Goal: Feedback & Contribution: Leave review/rating

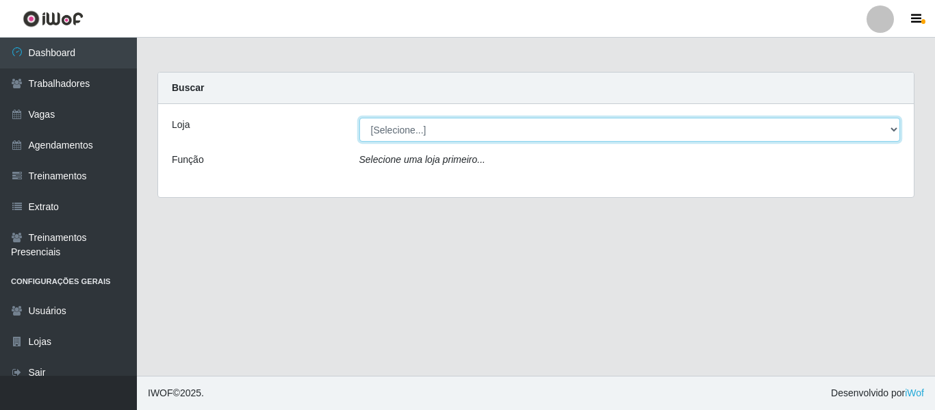
click at [396, 130] on select "[Selecione...] Mister Burg" at bounding box center [629, 130] width 541 height 24
select select "535"
click at [359, 118] on select "[Selecione...] Mister Burg" at bounding box center [629, 130] width 541 height 24
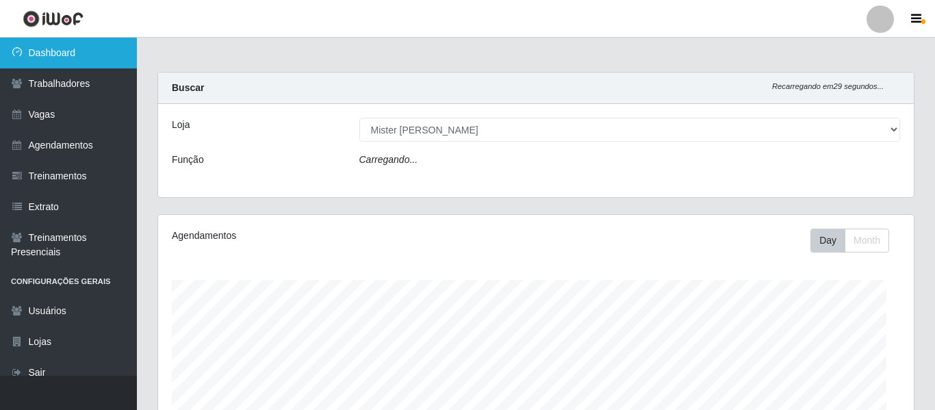
click at [34, 53] on link "Dashboard" at bounding box center [68, 53] width 137 height 31
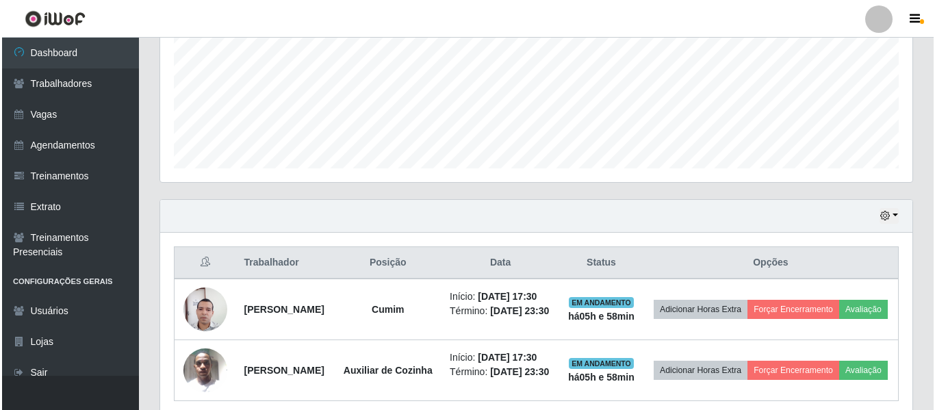
scroll to position [411, 0]
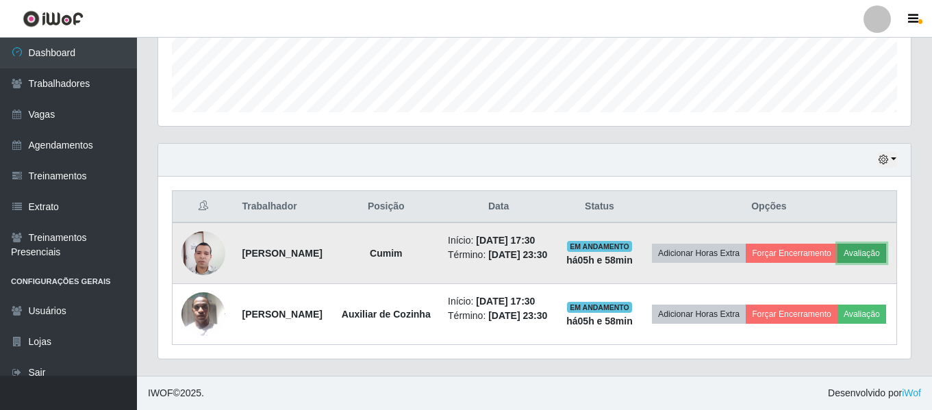
click at [837, 244] on button "Avaliação" at bounding box center [861, 253] width 49 height 19
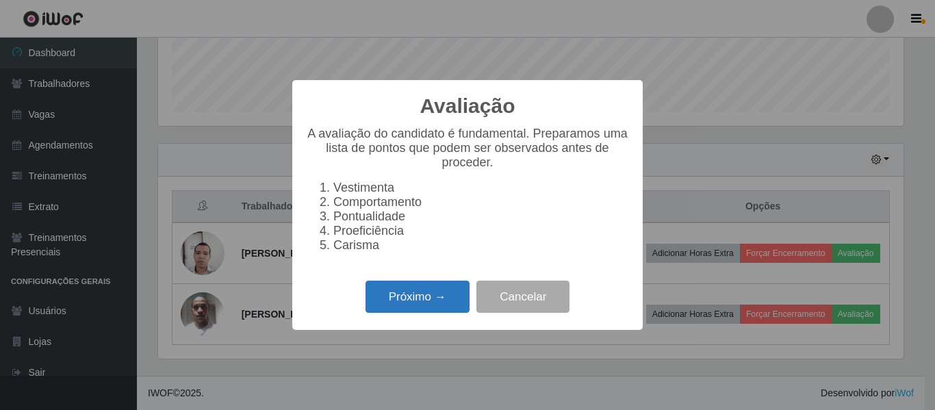
click at [405, 305] on button "Próximo →" at bounding box center [418, 297] width 104 height 32
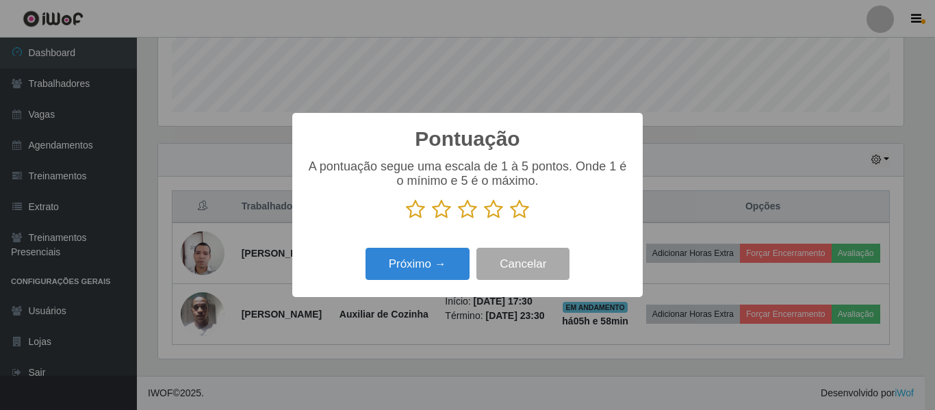
click at [519, 210] on icon at bounding box center [519, 209] width 19 height 21
click at [510, 220] on input "radio" at bounding box center [510, 220] width 0 height 0
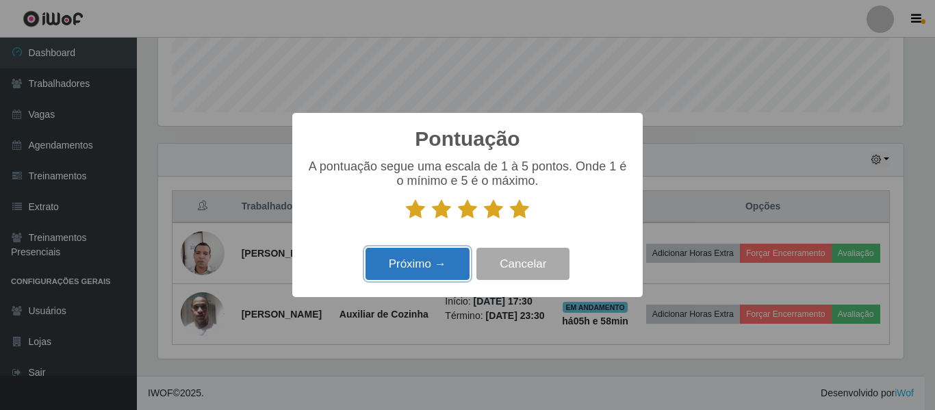
click at [411, 266] on button "Próximo →" at bounding box center [418, 264] width 104 height 32
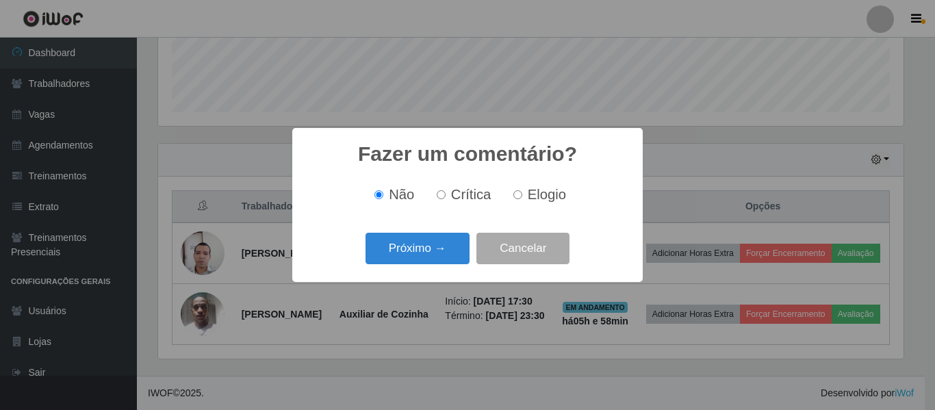
click at [515, 197] on input "Elogio" at bounding box center [517, 194] width 9 height 9
radio input "true"
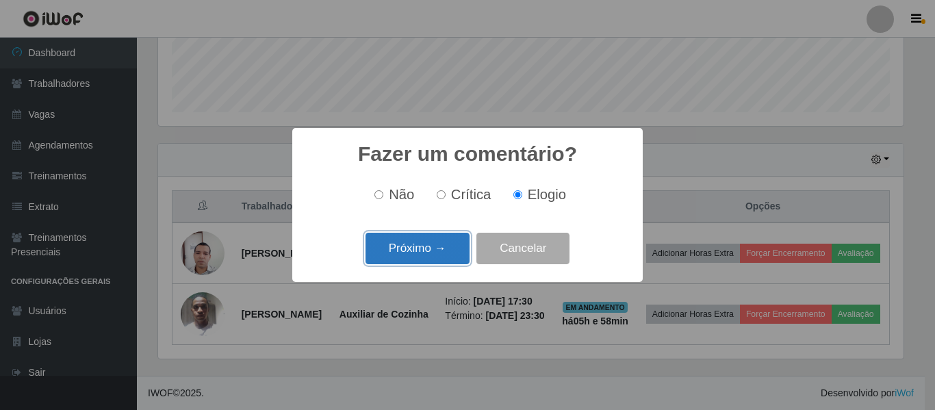
click at [414, 245] on button "Próximo →" at bounding box center [418, 249] width 104 height 32
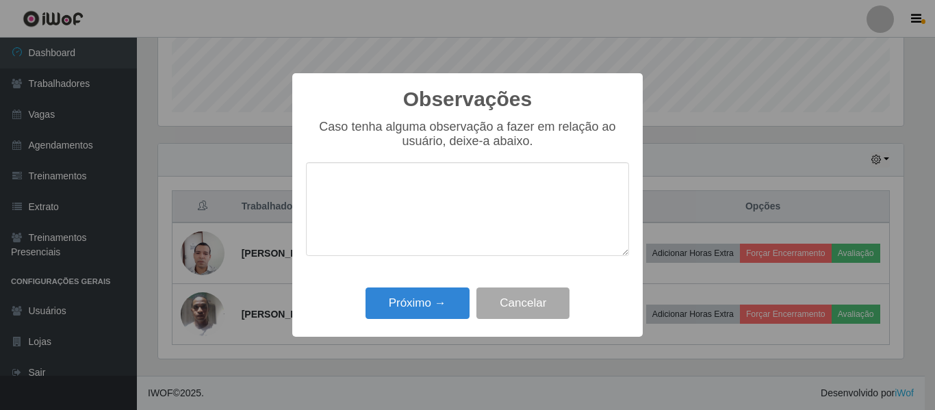
click at [414, 197] on textarea at bounding box center [467, 209] width 323 height 94
type textarea "A"
type textarea "a"
type textarea "A"
drag, startPoint x: 611, startPoint y: 192, endPoint x: 304, endPoint y: 203, distance: 307.6
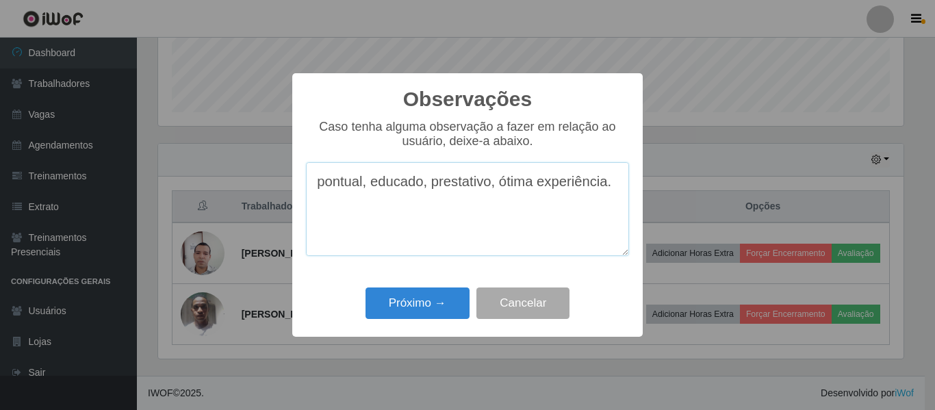
click at [304, 203] on div "Observações × Caso tenha alguma observação a fazer em relação ao usuário, deixe…" at bounding box center [467, 205] width 350 height 264
type textarea "pontual, educado, prestativo, ótima experiência."
click at [424, 307] on button "Próximo →" at bounding box center [418, 304] width 104 height 32
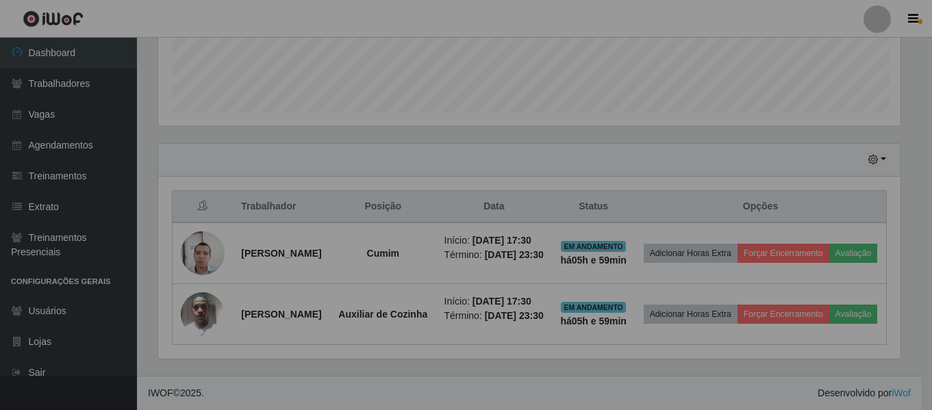
scroll to position [284, 752]
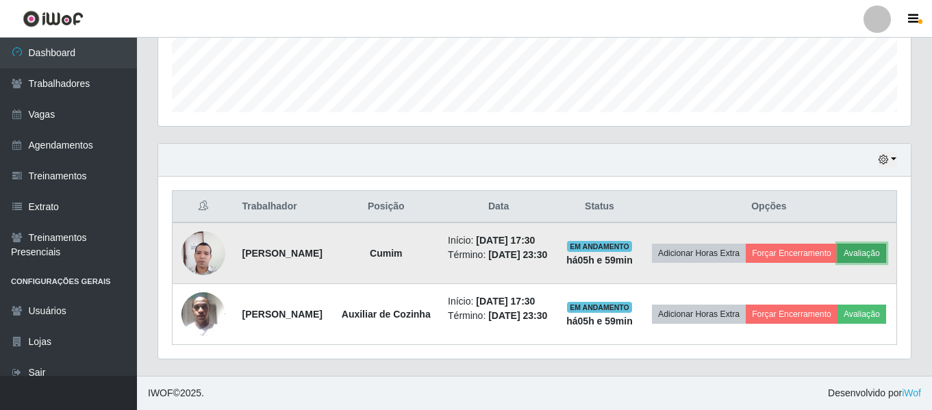
click at [837, 244] on button "Avaliação" at bounding box center [861, 253] width 49 height 19
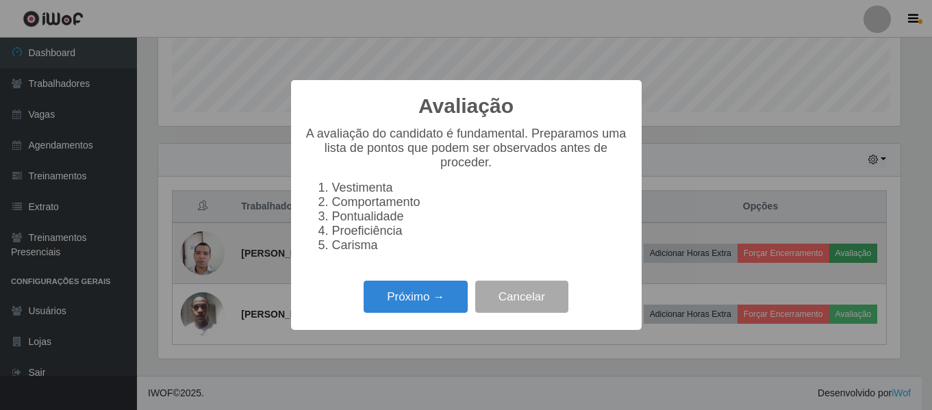
scroll to position [284, 745]
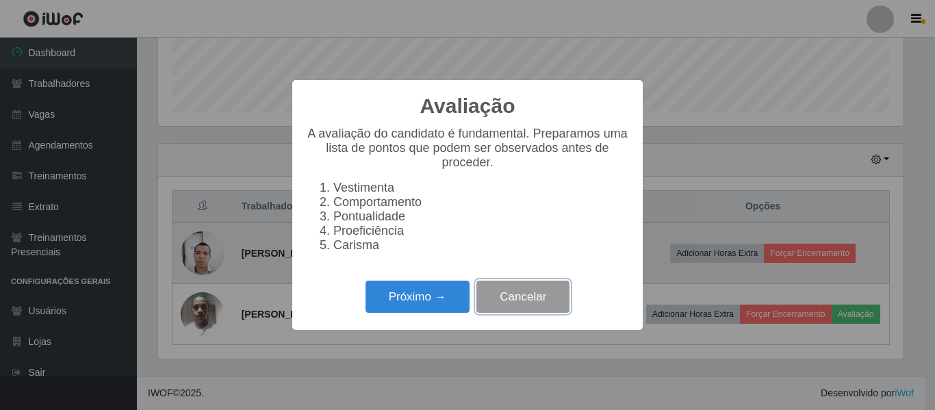
click at [523, 300] on button "Cancelar" at bounding box center [522, 297] width 93 height 32
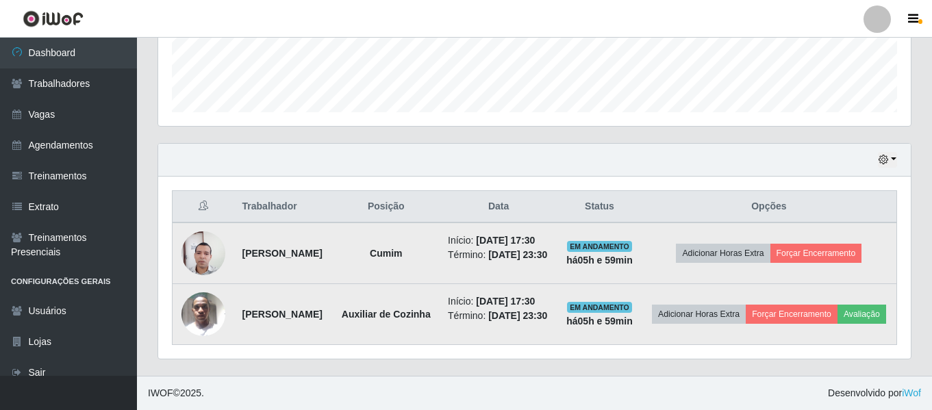
scroll to position [284, 752]
click at [837, 324] on button "Avaliação" at bounding box center [861, 314] width 49 height 19
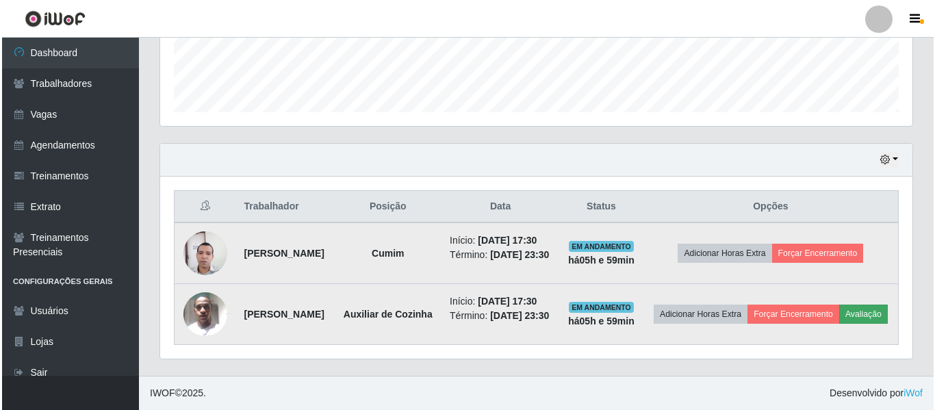
scroll to position [284, 745]
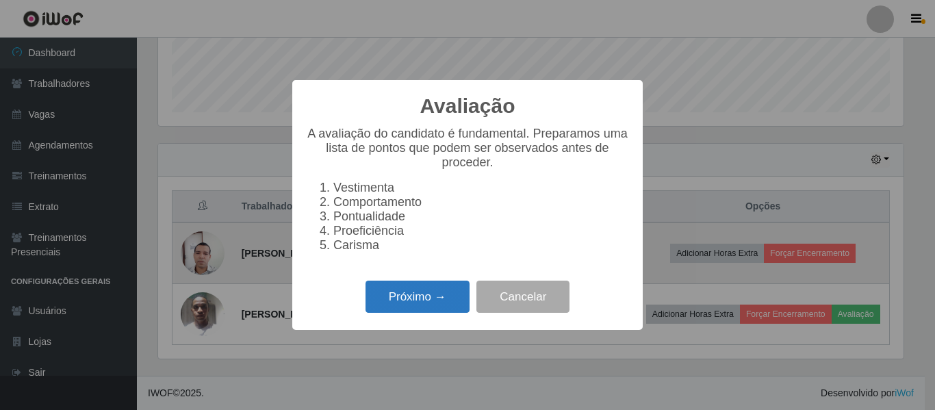
click at [417, 304] on button "Próximo →" at bounding box center [418, 297] width 104 height 32
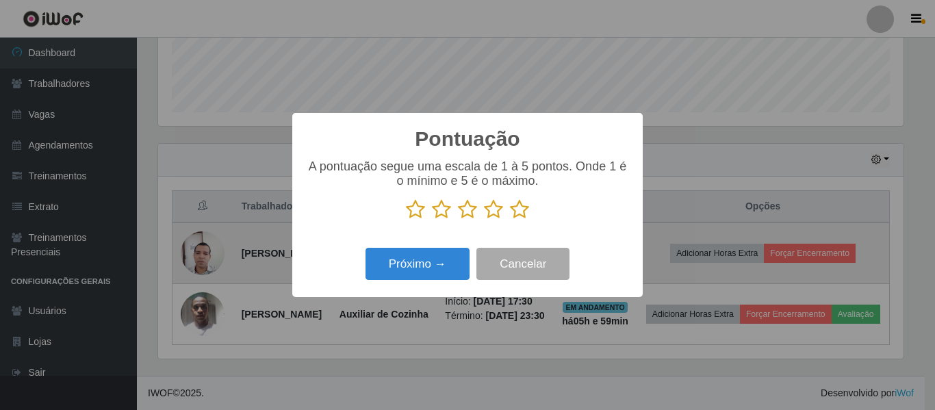
scroll to position [684286, 683825]
click at [526, 212] on icon at bounding box center [519, 209] width 19 height 21
click at [510, 220] on input "radio" at bounding box center [510, 220] width 0 height 0
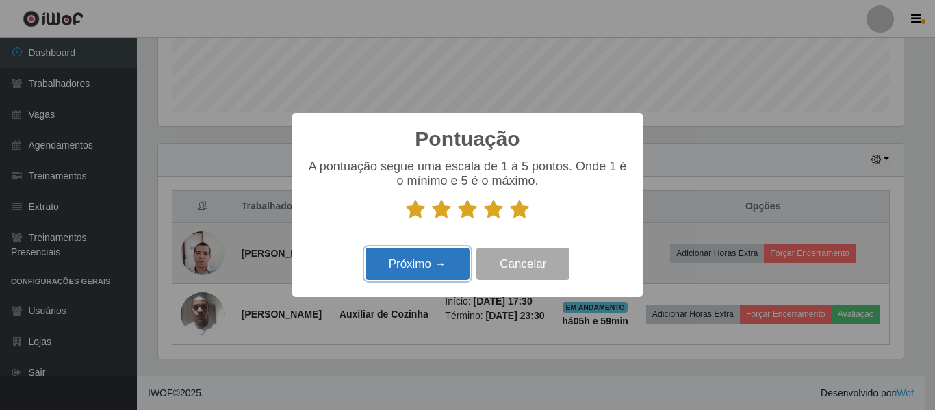
click at [446, 257] on button "Próximo →" at bounding box center [418, 264] width 104 height 32
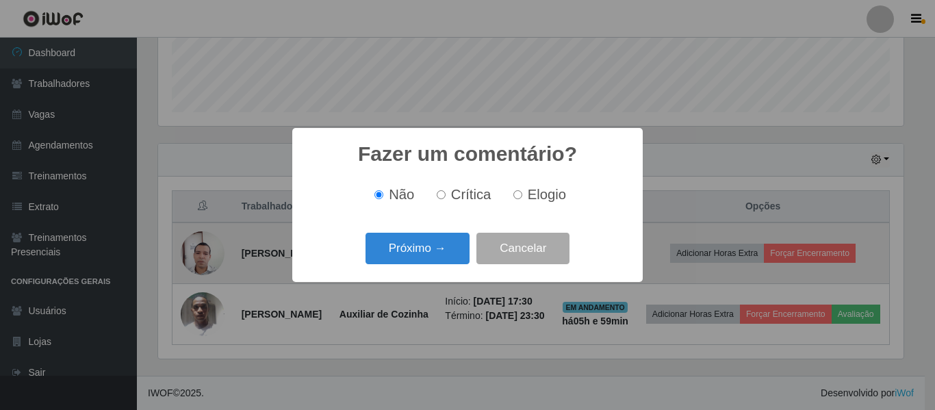
click at [520, 195] on input "Elogio" at bounding box center [517, 194] width 9 height 9
radio input "true"
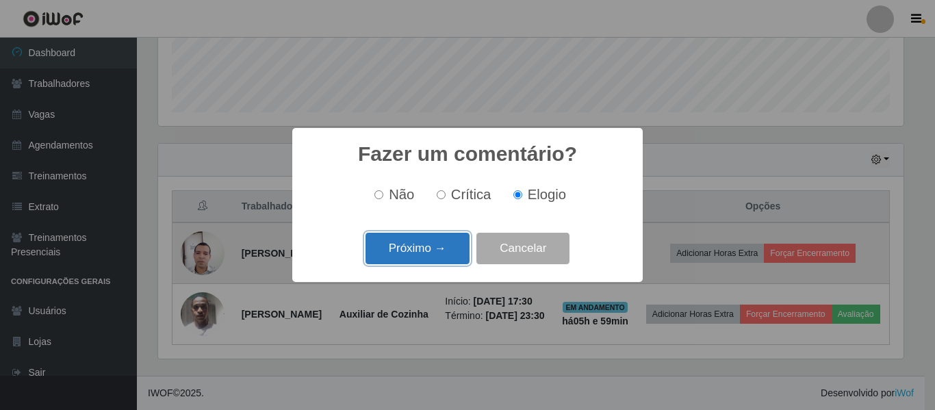
click at [424, 248] on button "Próximo →" at bounding box center [418, 249] width 104 height 32
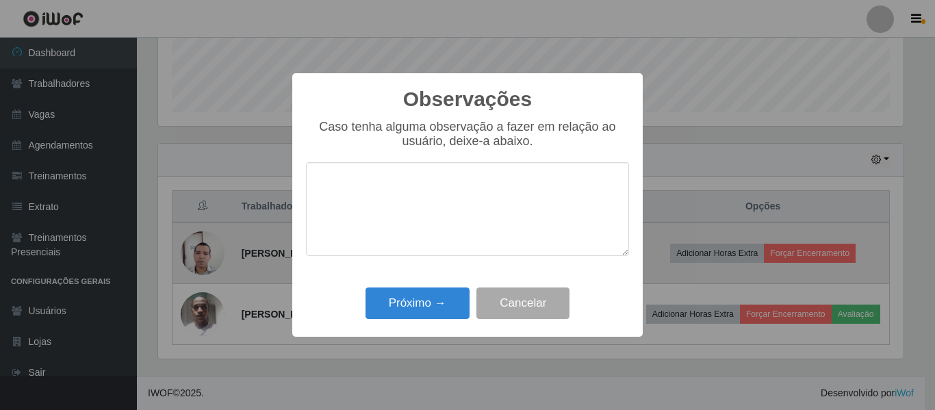
click at [428, 210] on textarea at bounding box center [467, 209] width 323 height 94
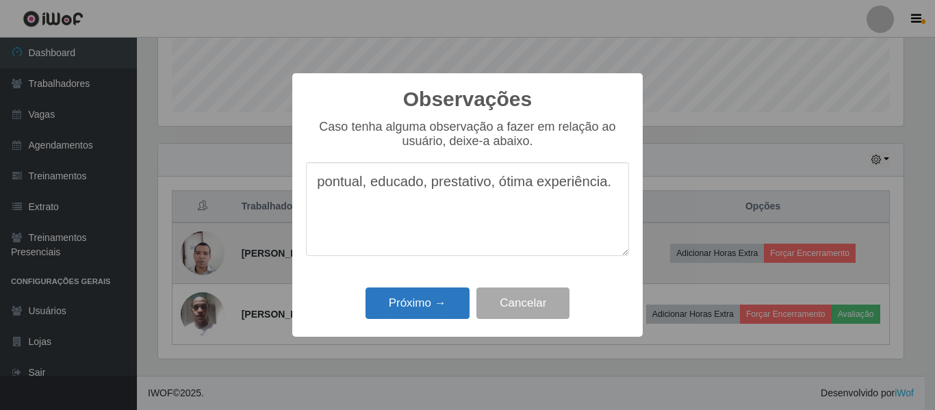
type textarea "pontual, educado, prestativo, ótima experiência."
click at [418, 301] on button "Próximo →" at bounding box center [418, 304] width 104 height 32
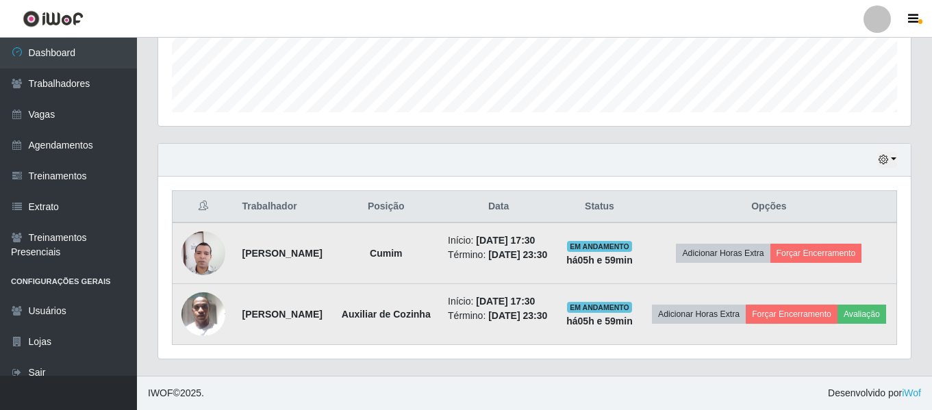
scroll to position [398, 0]
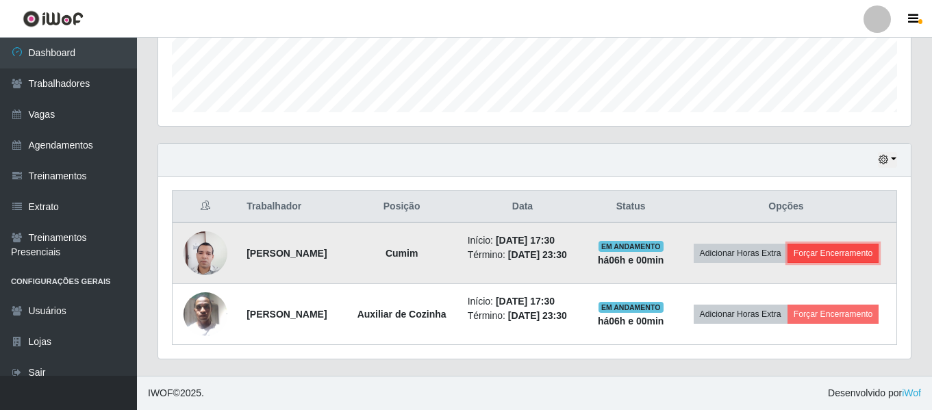
click at [802, 246] on button "Forçar Encerramento" at bounding box center [833, 253] width 92 height 19
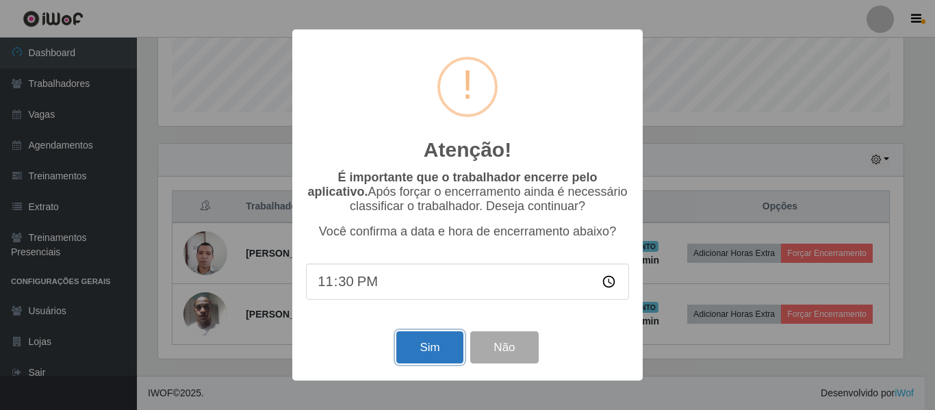
click at [424, 351] on button "Sim" at bounding box center [429, 347] width 66 height 32
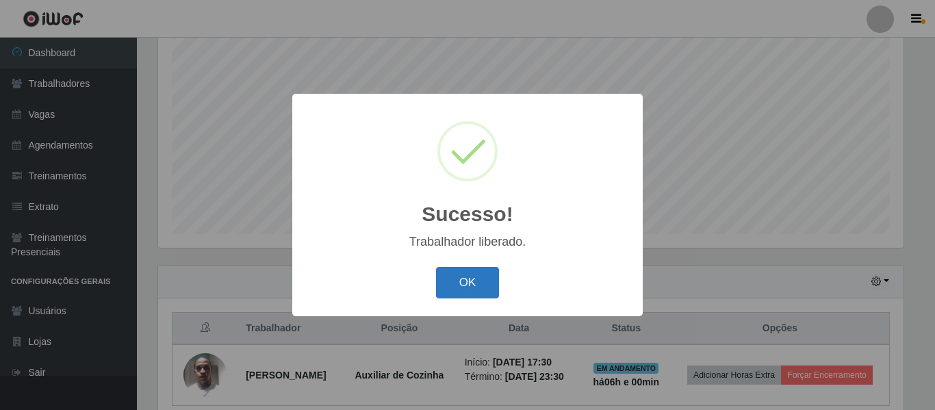
click at [466, 285] on button "OK" at bounding box center [468, 283] width 64 height 32
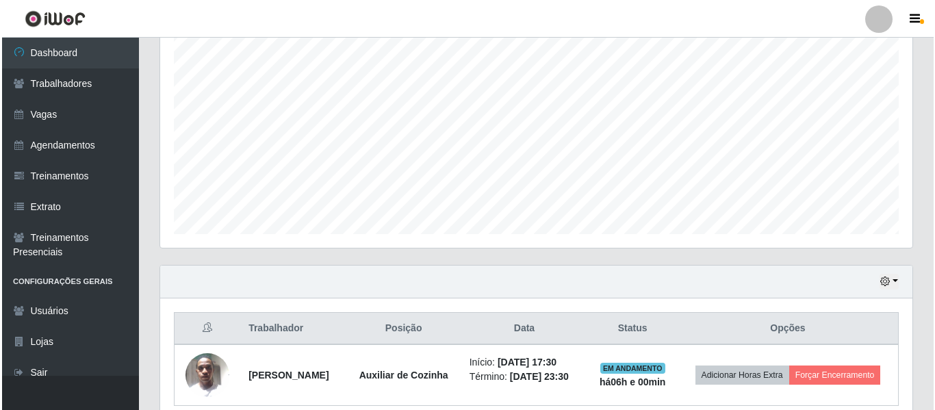
scroll to position [316, 0]
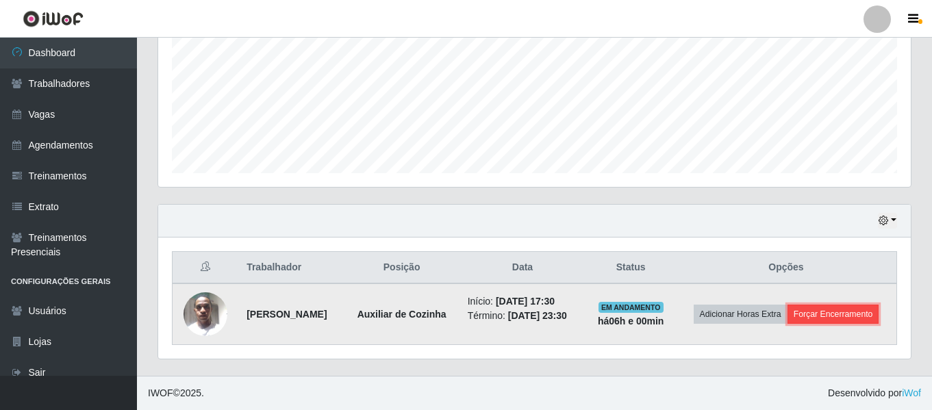
click at [850, 314] on button "Forçar Encerramento" at bounding box center [833, 314] width 92 height 19
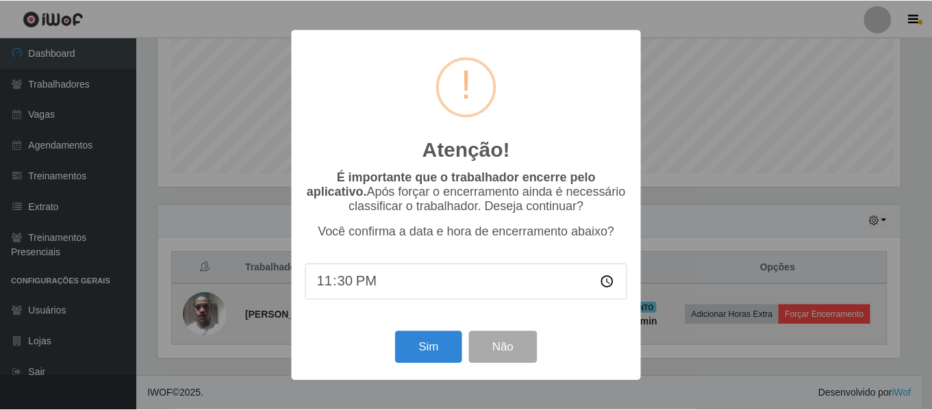
scroll to position [284, 745]
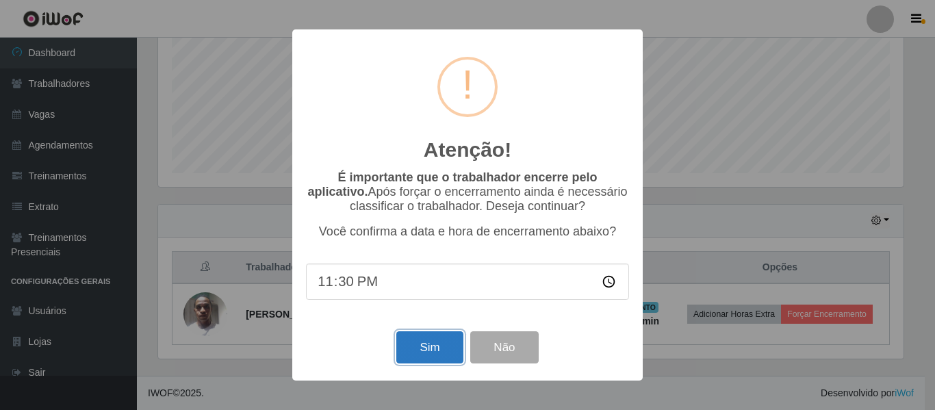
click at [431, 350] on button "Sim" at bounding box center [429, 347] width 66 height 32
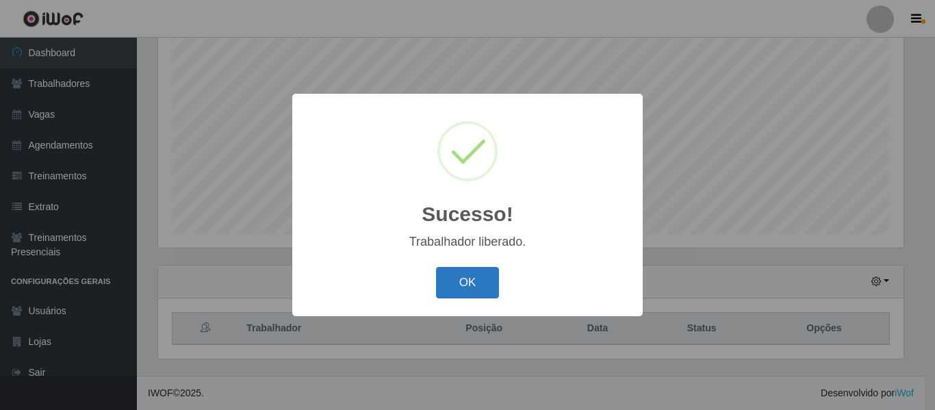
click at [470, 284] on button "OK" at bounding box center [468, 283] width 64 height 32
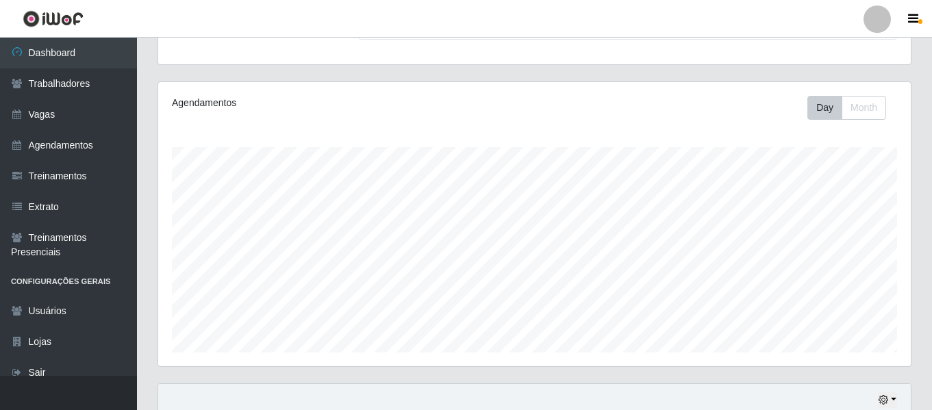
scroll to position [255, 0]
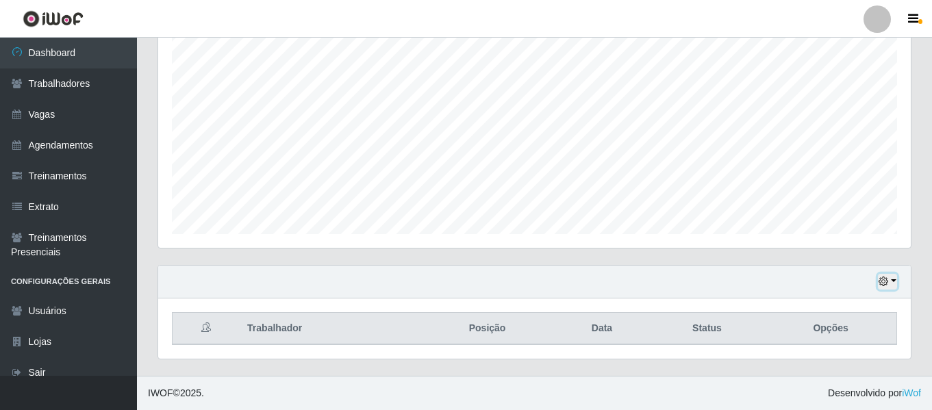
click at [884, 278] on icon "button" at bounding box center [883, 282] width 10 height 10
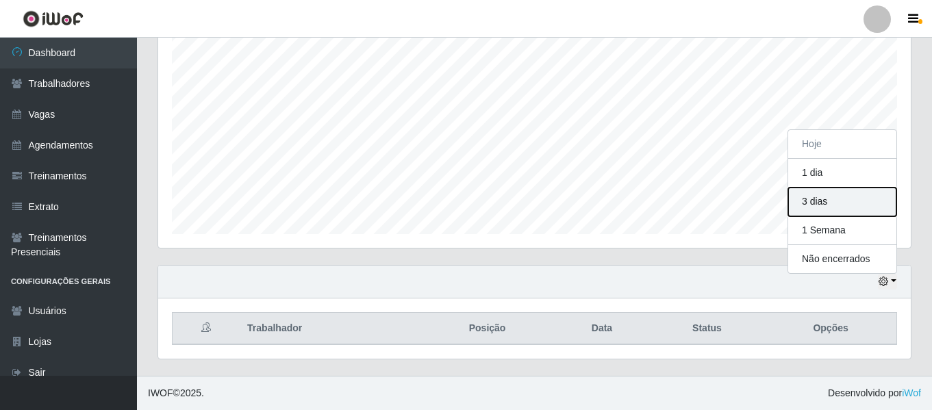
click at [837, 201] on button "3 dias" at bounding box center [842, 202] width 108 height 29
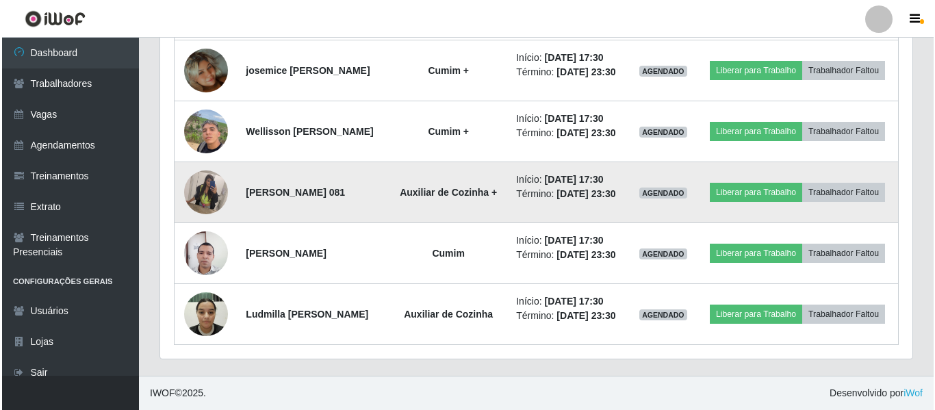
scroll to position [480, 0]
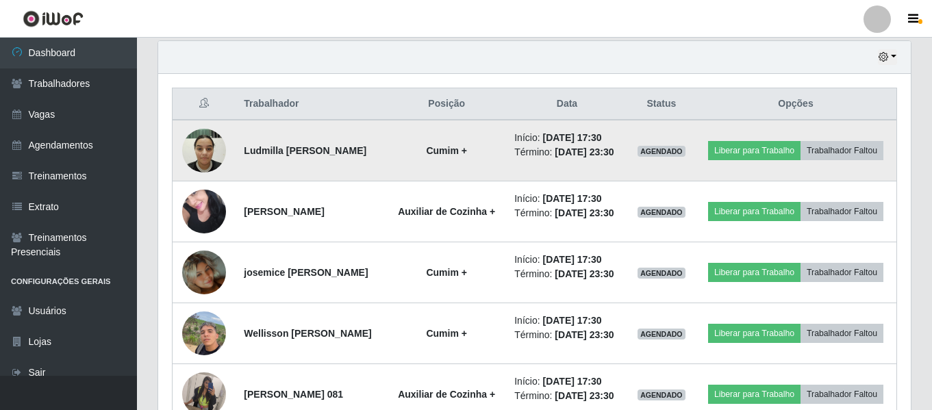
click at [194, 155] on img at bounding box center [204, 150] width 44 height 58
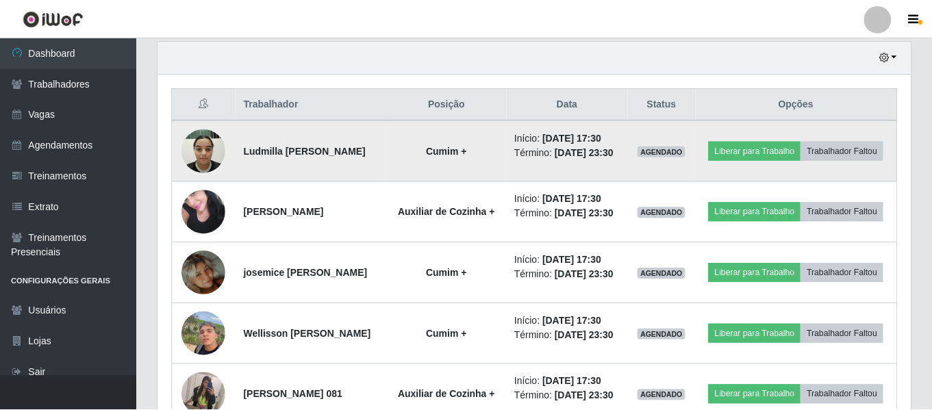
scroll to position [284, 745]
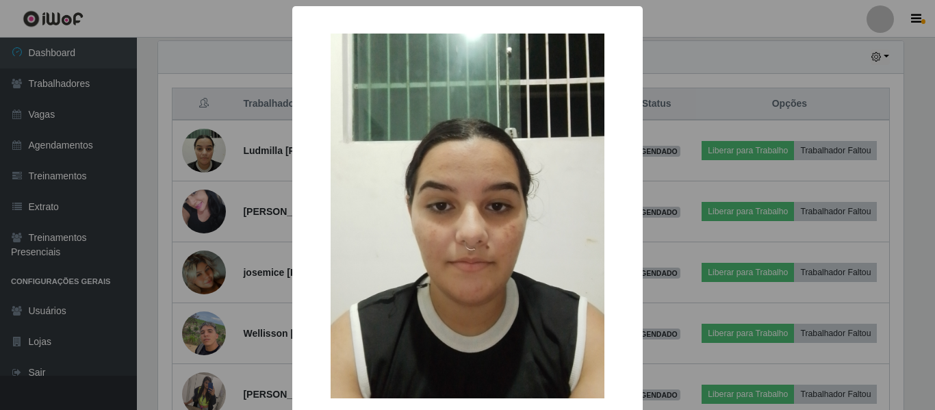
click at [202, 153] on div "× OK Cancel" at bounding box center [467, 205] width 935 height 410
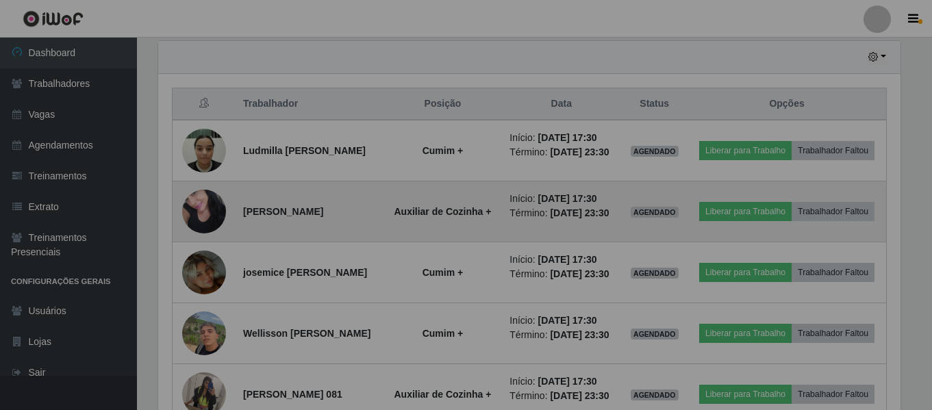
scroll to position [284, 752]
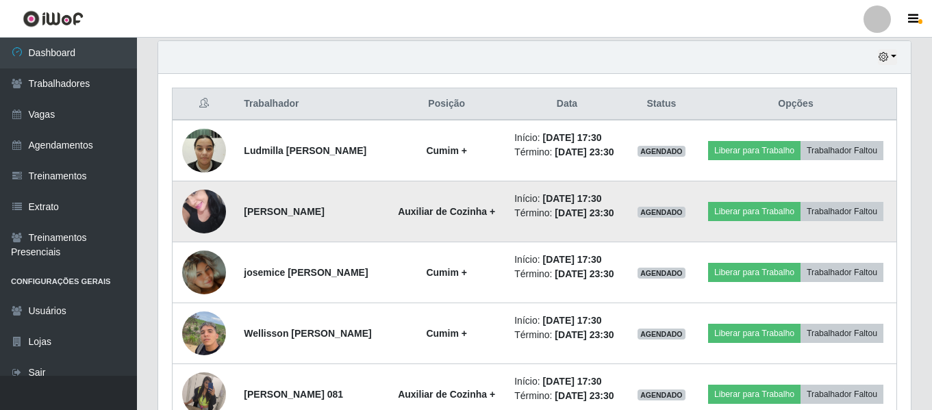
click at [188, 214] on img at bounding box center [204, 211] width 44 height 58
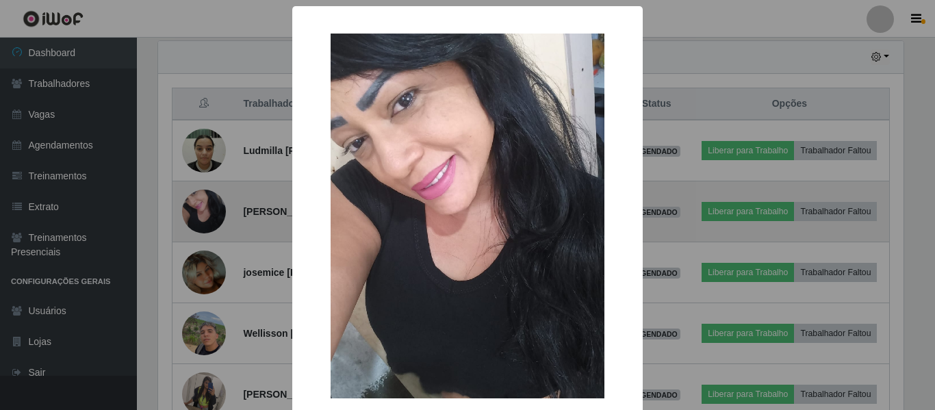
click at [188, 214] on div "× OK Cancel" at bounding box center [467, 205] width 935 height 410
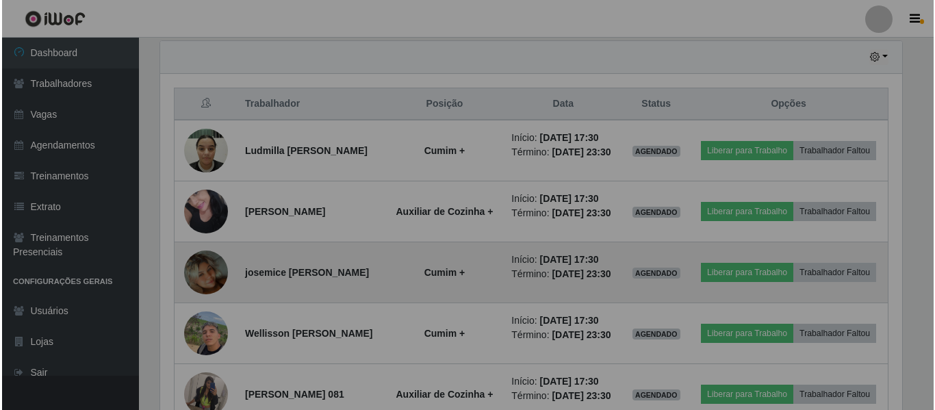
scroll to position [284, 752]
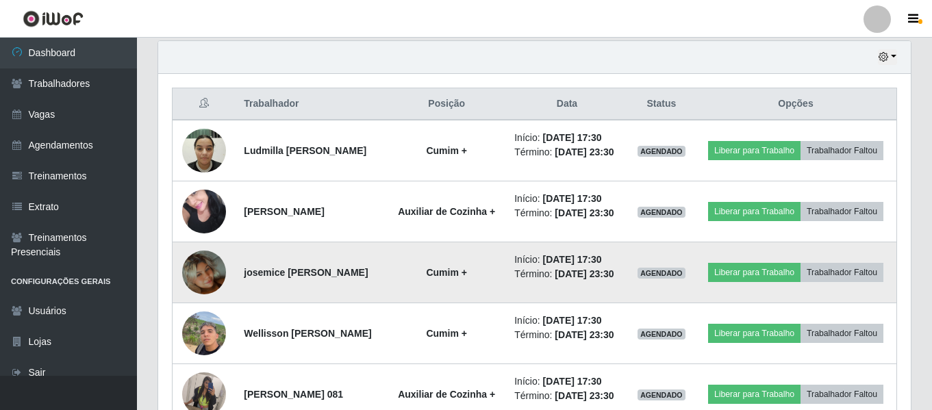
click at [200, 280] on img at bounding box center [204, 272] width 44 height 78
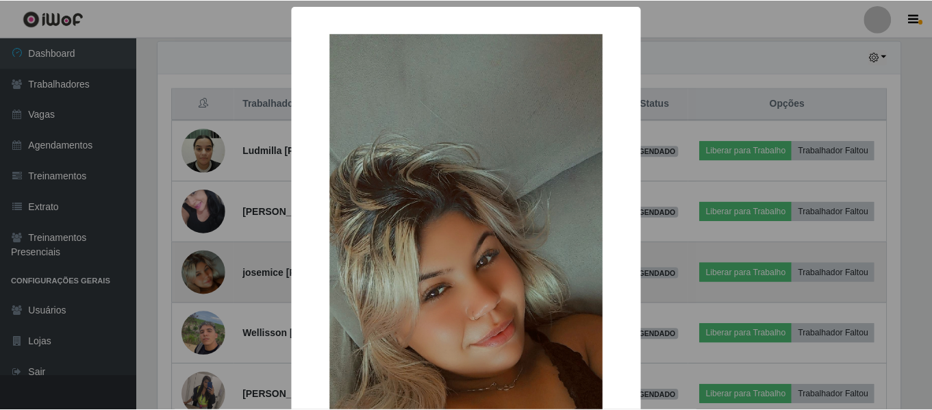
scroll to position [284, 745]
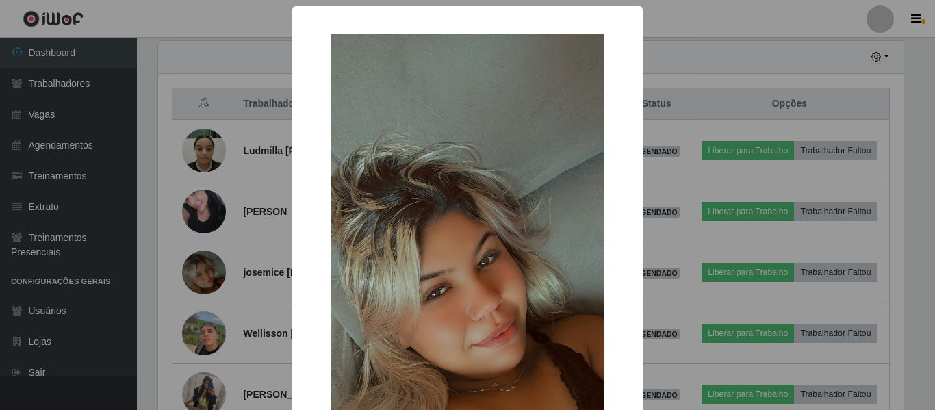
click at [209, 243] on div "× OK Cancel" at bounding box center [467, 205] width 935 height 410
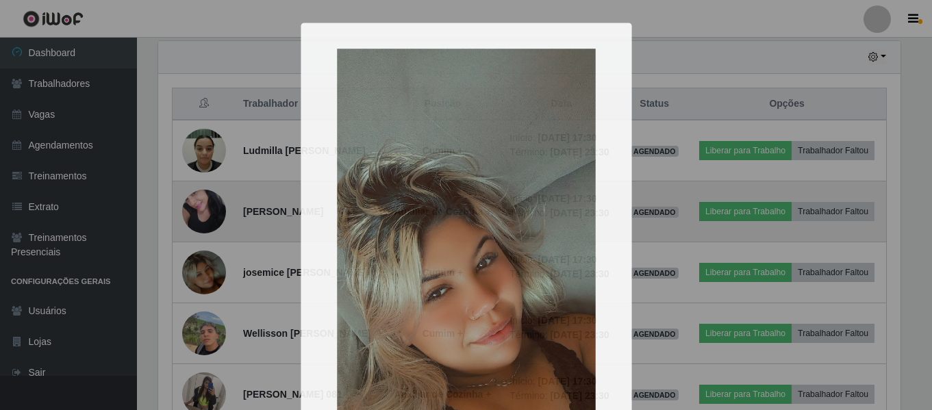
scroll to position [284, 752]
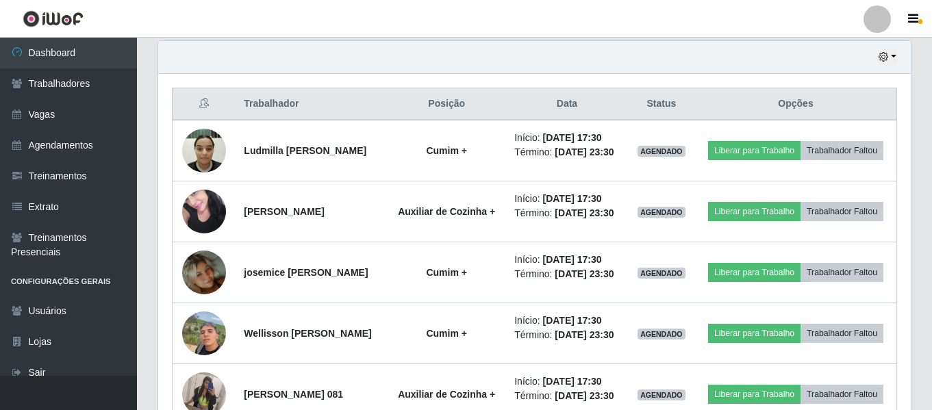
click at [618, 78] on div "Trabalhador Posição Data Status Opções Ludmilla [PERSON_NAME] + Início: [DATE] …" at bounding box center [534, 317] width 752 height 487
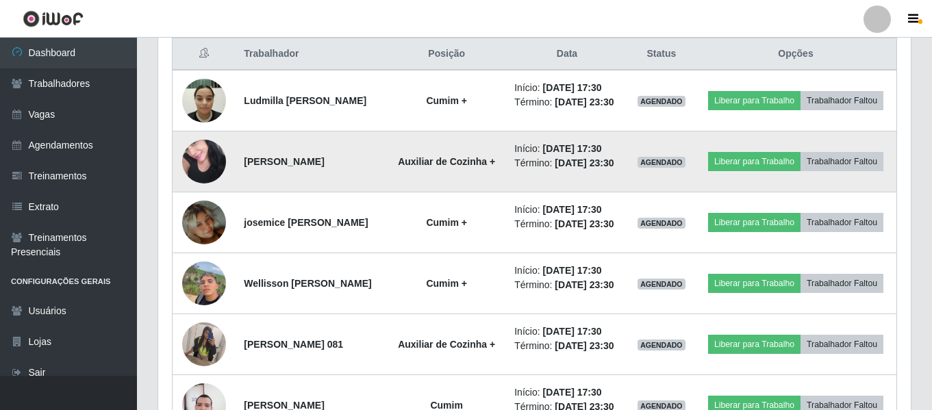
scroll to position [480, 0]
